Goal: Task Accomplishment & Management: Manage account settings

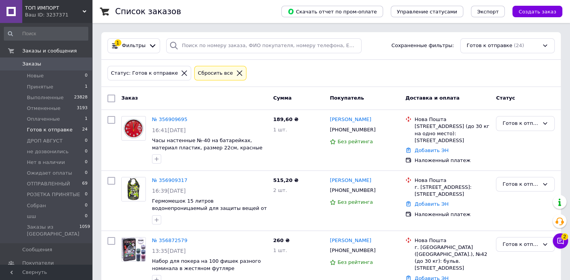
click at [236, 73] on icon at bounding box center [239, 73] width 7 height 7
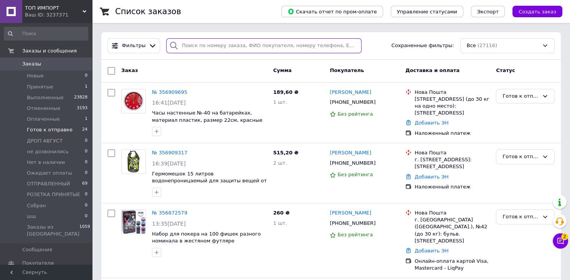
click at [212, 48] on input "search" at bounding box center [263, 45] width 195 height 15
paste input "[PHONE_NUMBER]"
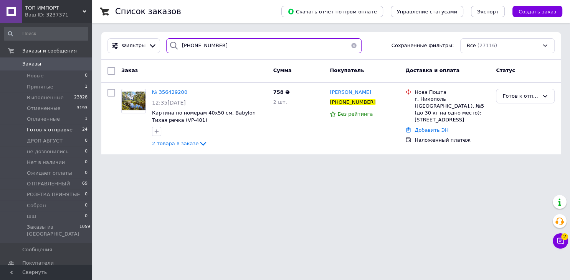
drag, startPoint x: 225, startPoint y: 46, endPoint x: 69, endPoint y: 46, distance: 156.5
click at [166, 46] on input "[PHONE_NUMBER]" at bounding box center [263, 45] width 195 height 15
paste input "953577780"
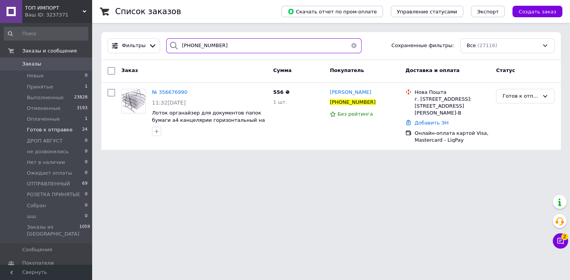
drag, startPoint x: 226, startPoint y: 47, endPoint x: 177, endPoint y: 46, distance: 49.1
click at [177, 46] on input "[PHONE_NUMBER]" at bounding box center [263, 45] width 195 height 15
paste input "77217795"
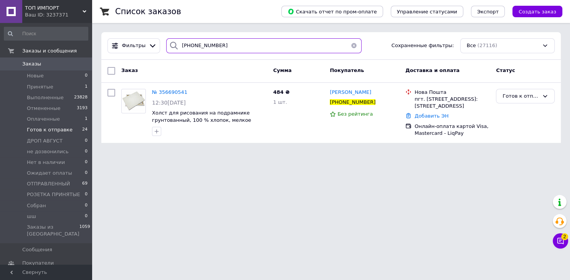
drag, startPoint x: 245, startPoint y: 44, endPoint x: 132, endPoint y: 54, distance: 112.9
click at [166, 52] on input "[PHONE_NUMBER]" at bounding box center [263, 45] width 195 height 15
paste input "92939817"
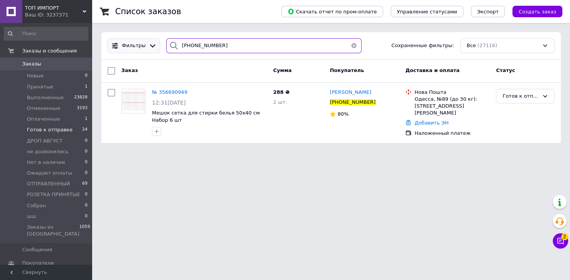
drag, startPoint x: 232, startPoint y: 51, endPoint x: 156, endPoint y: 46, distance: 76.5
click at [166, 45] on input "[PHONE_NUMBER]" at bounding box center [263, 45] width 195 height 15
paste input "503815175"
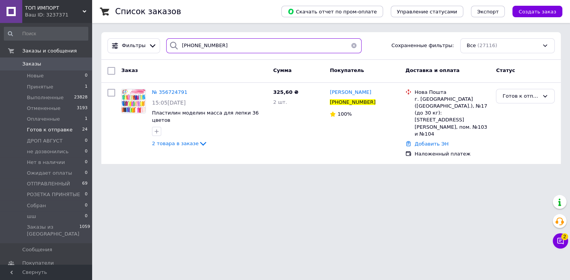
drag, startPoint x: 239, startPoint y: 46, endPoint x: 172, endPoint y: 48, distance: 66.8
click at [176, 48] on input "[PHONE_NUMBER]" at bounding box center [263, 45] width 195 height 15
paste input "663404620"
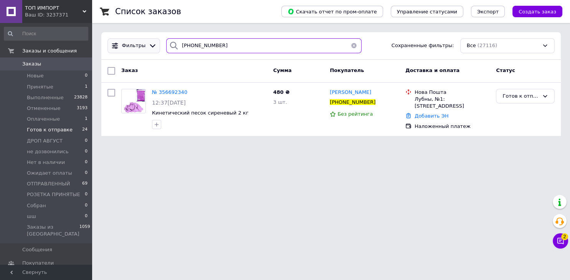
drag, startPoint x: 200, startPoint y: 49, endPoint x: 114, endPoint y: 49, distance: 85.5
click at [166, 49] on input "[PHONE_NUMBER]" at bounding box center [263, 45] width 195 height 15
paste input "502358842"
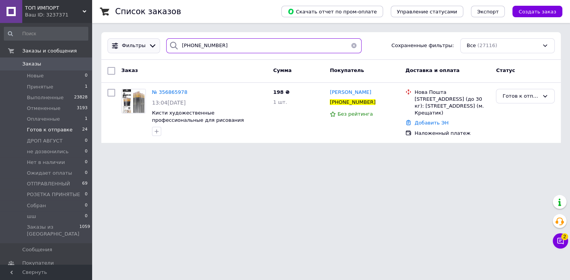
drag, startPoint x: 181, startPoint y: 44, endPoint x: 150, endPoint y: 42, distance: 31.5
click at [166, 44] on input "[PHONE_NUMBER]" at bounding box center [263, 45] width 195 height 15
paste input "68985020"
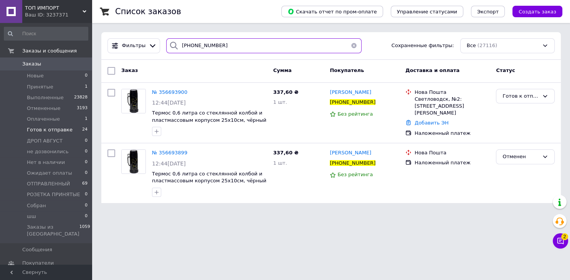
drag, startPoint x: 178, startPoint y: 43, endPoint x: 164, endPoint y: 43, distance: 13.8
click at [166, 43] on input "[PHONE_NUMBER]" at bounding box center [263, 45] width 195 height 15
paste input "30686128"
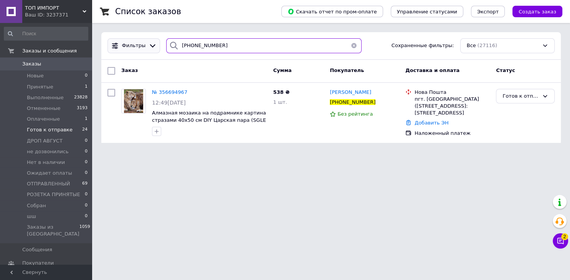
drag, startPoint x: 205, startPoint y: 46, endPoint x: 133, endPoint y: 48, distance: 71.8
click at [166, 44] on input "[PHONE_NUMBER]" at bounding box center [263, 45] width 195 height 15
paste input "936192991"
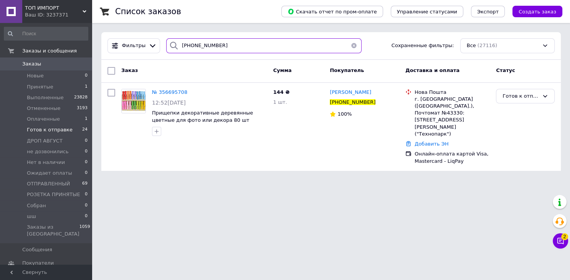
drag, startPoint x: 216, startPoint y: 46, endPoint x: 170, endPoint y: 41, distance: 46.7
click at [170, 41] on input "[PHONE_NUMBER]" at bounding box center [263, 45] width 195 height 15
paste input "672141787"
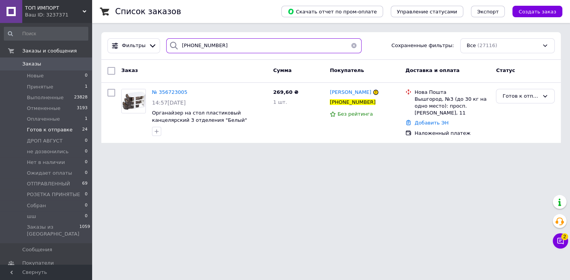
drag, startPoint x: 227, startPoint y: 46, endPoint x: 176, endPoint y: 45, distance: 51.0
click at [176, 45] on input "[PHONE_NUMBER]" at bounding box center [263, 45] width 195 height 15
paste input "974866475"
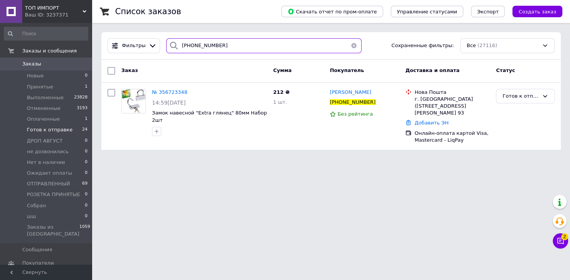
drag, startPoint x: 222, startPoint y: 44, endPoint x: 167, endPoint y: 47, distance: 54.9
click at [167, 47] on input "[PHONE_NUMBER]" at bounding box center [263, 45] width 195 height 15
paste input "634680476"
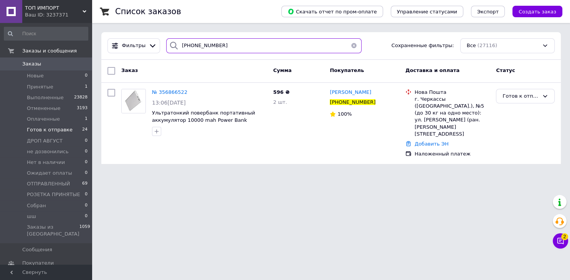
drag, startPoint x: 216, startPoint y: 49, endPoint x: 155, endPoint y: 45, distance: 61.5
click at [166, 45] on input "[PHONE_NUMBER]" at bounding box center [263, 45] width 195 height 15
paste input "2219719"
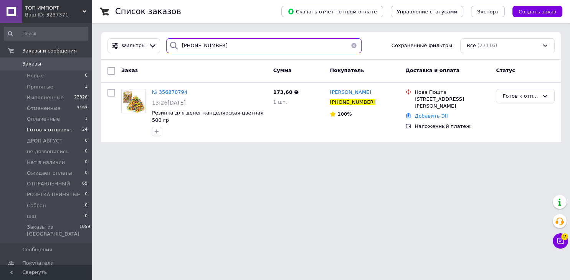
drag, startPoint x: 203, startPoint y: 44, endPoint x: 174, endPoint y: 45, distance: 29.6
click at [174, 45] on input "[PHONE_NUMBER]" at bounding box center [263, 45] width 195 height 15
paste input "504210557"
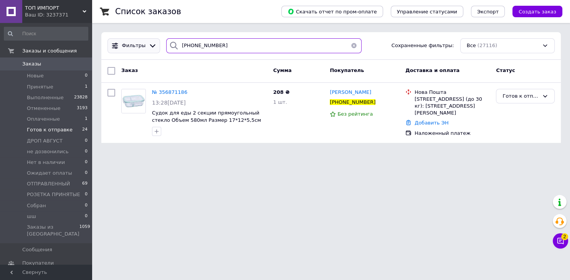
drag, startPoint x: 235, startPoint y: 49, endPoint x: 112, endPoint y: 52, distance: 122.8
click at [166, 50] on input "[PHONE_NUMBER]" at bounding box center [263, 45] width 195 height 15
paste input "972401866"
drag, startPoint x: 250, startPoint y: 47, endPoint x: 154, endPoint y: 49, distance: 95.5
click at [166, 49] on input "[PHONE_NUMBER]" at bounding box center [263, 45] width 195 height 15
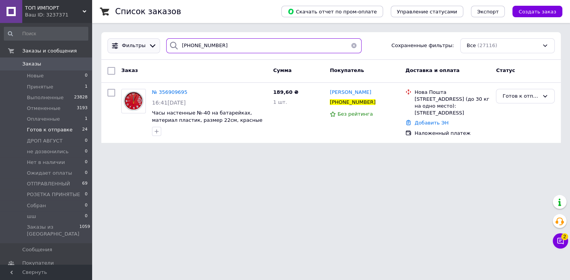
paste input "632783539"
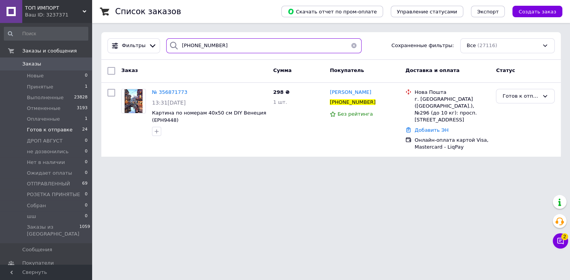
drag, startPoint x: 238, startPoint y: 48, endPoint x: 160, endPoint y: 45, distance: 78.3
click at [166, 45] on input "[PHONE_NUMBER]" at bounding box center [263, 45] width 195 height 15
paste input "987983656"
drag, startPoint x: 214, startPoint y: 46, endPoint x: 152, endPoint y: 44, distance: 61.8
click at [166, 44] on input "[PHONE_NUMBER]" at bounding box center [263, 45] width 195 height 15
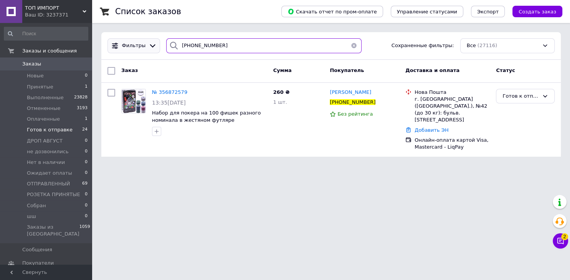
paste input "669377914"
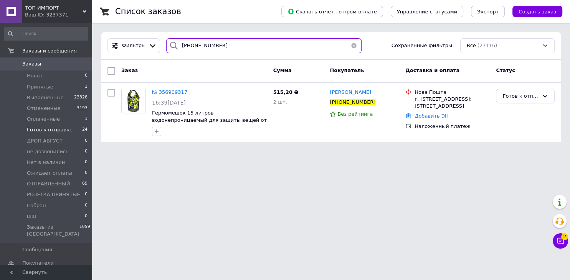
type input "[PHONE_NUMBER]"
